Goal: Task Accomplishment & Management: Manage account settings

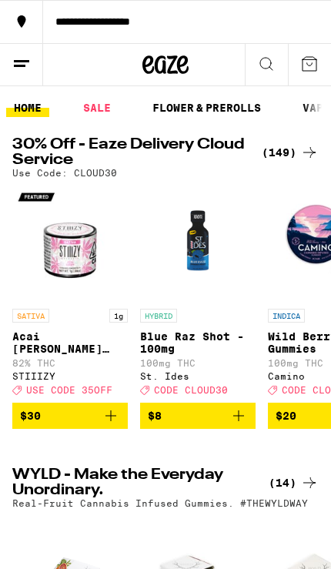
click at [32, 63] on button at bounding box center [21, 65] width 43 height 42
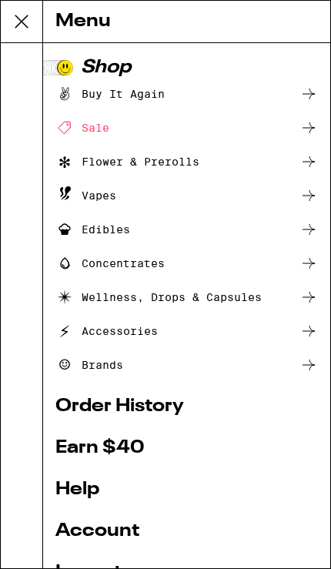
click at [112, 536] on link "Account" at bounding box center [186, 531] width 262 height 18
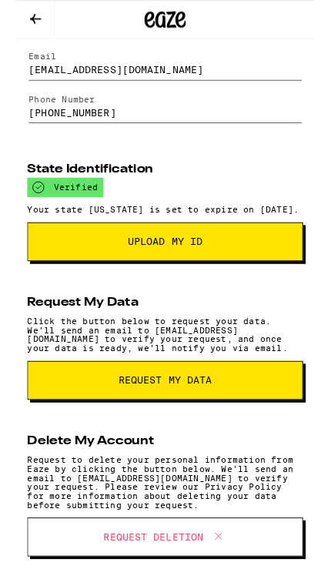
scroll to position [151, 0]
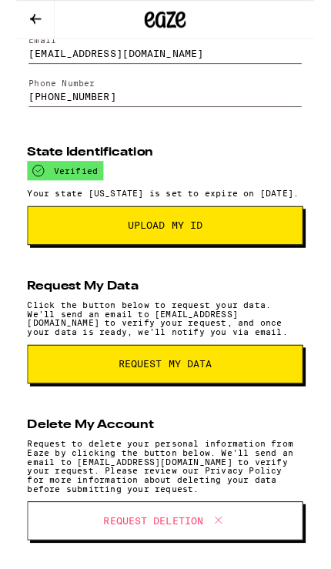
click at [275, 263] on button "Upload My ID" at bounding box center [165, 250] width 306 height 43
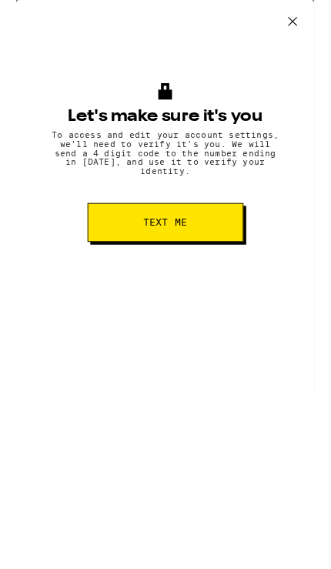
click at [232, 249] on button "Text me" at bounding box center [165, 246] width 173 height 43
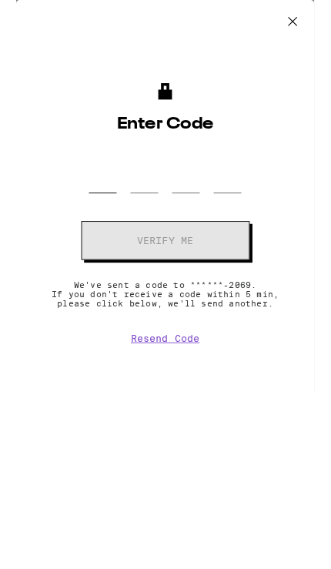
click at [102, 212] on input "OTP Code" at bounding box center [96, 193] width 31 height 44
type input "4"
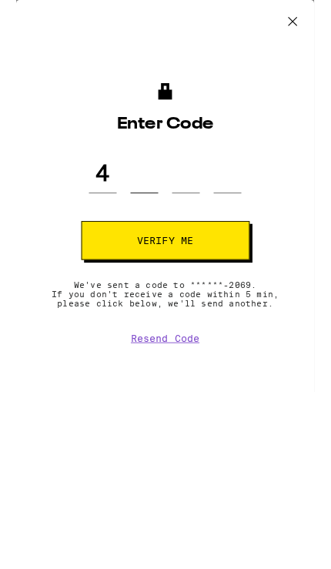
type input "3"
type input "4"
click at [235, 284] on button "Verify me" at bounding box center [165, 266] width 187 height 43
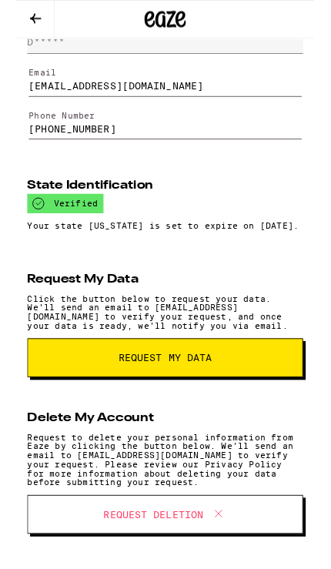
scroll to position [142, 0]
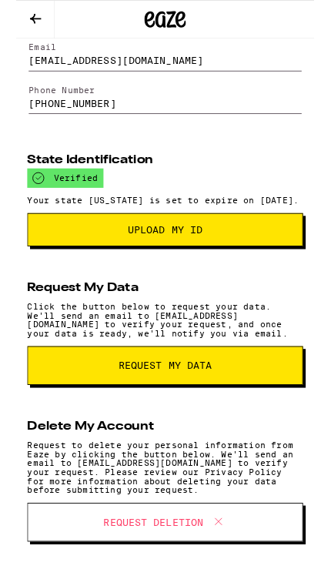
click at [262, 261] on span "Upload my ID" at bounding box center [165, 255] width 280 height 11
click at [266, 261] on span "Upload my ID" at bounding box center [165, 255] width 280 height 11
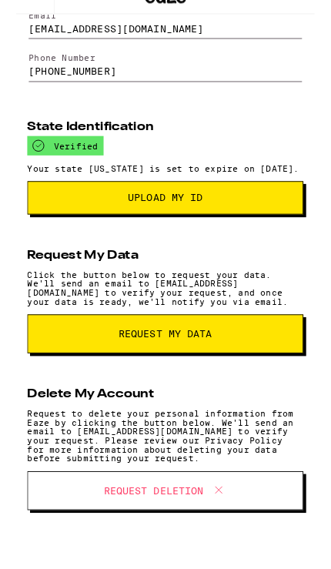
scroll to position [188, 0]
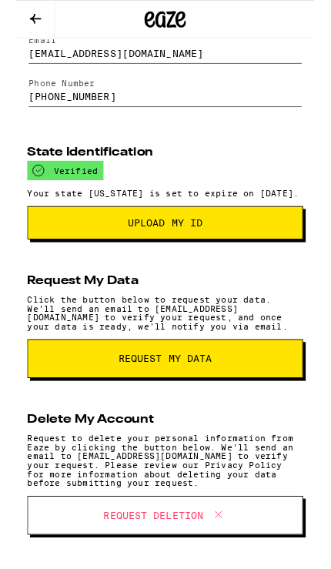
click at [36, 22] on button at bounding box center [21, 22] width 43 height 42
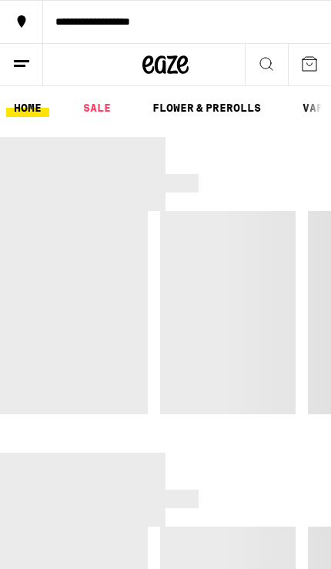
click at [18, 61] on line at bounding box center [21, 61] width 15 height 0
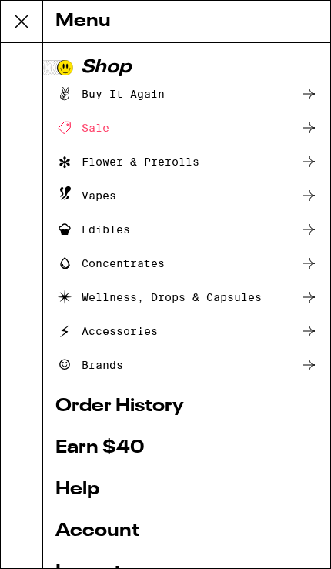
click at [117, 452] on link "Earn $ 40" at bounding box center [186, 448] width 262 height 18
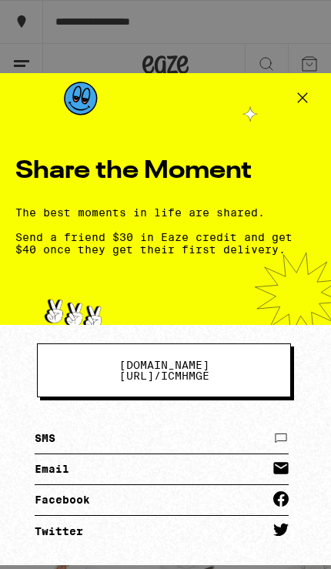
click at [287, 432] on icon at bounding box center [280, 437] width 15 height 18
